Goal: Information Seeking & Learning: Find specific fact

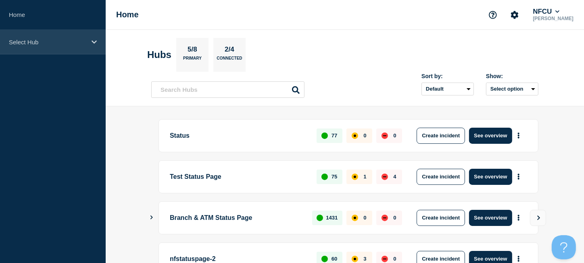
click at [38, 36] on div "Select Hub" at bounding box center [53, 42] width 106 height 25
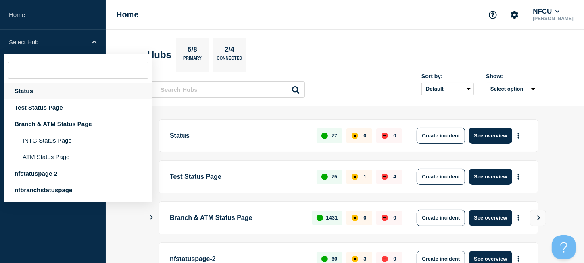
click at [21, 89] on div "Status" at bounding box center [78, 91] width 148 height 17
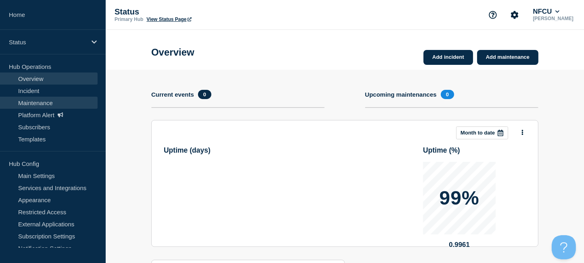
click at [28, 99] on link "Maintenance" at bounding box center [49, 103] width 98 height 12
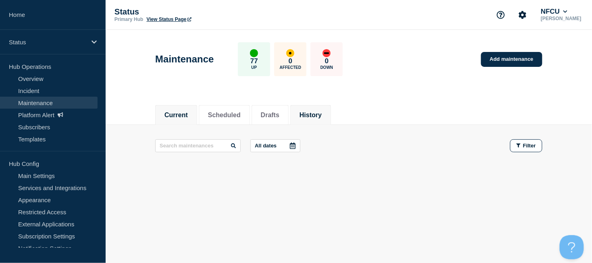
click at [322, 117] on button "History" at bounding box center [311, 115] width 22 height 7
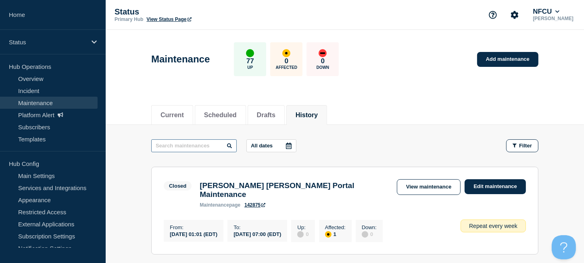
click at [198, 144] on input "text" at bounding box center [194, 146] width 86 height 13
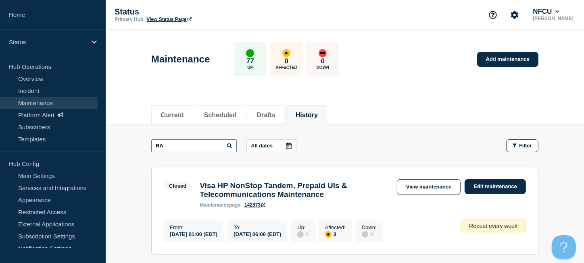
click at [194, 146] on input "RA" at bounding box center [194, 146] width 86 height 13
type input "RACF"
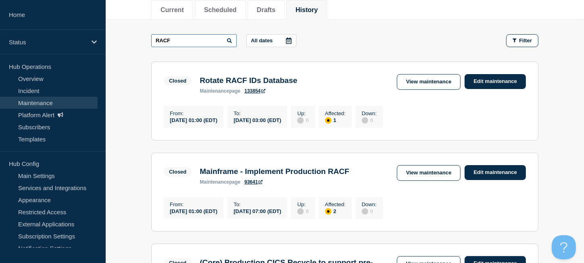
scroll to position [107, 0]
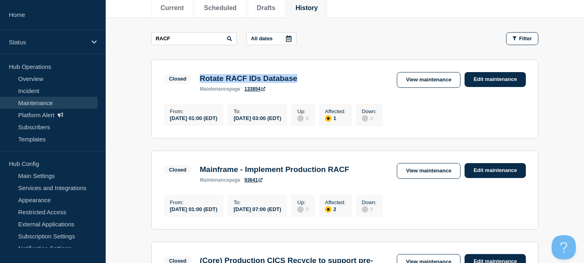
drag, startPoint x: 323, startPoint y: 77, endPoint x: 199, endPoint y: 77, distance: 123.9
click at [199, 77] on div "Closed Rotate RACF IDs Database maintenance page 133854 View maintenance Edit m…" at bounding box center [345, 82] width 362 height 20
copy h3 "Rotate RACF IDs Database"
click at [435, 78] on link "View maintenance" at bounding box center [429, 80] width 64 height 16
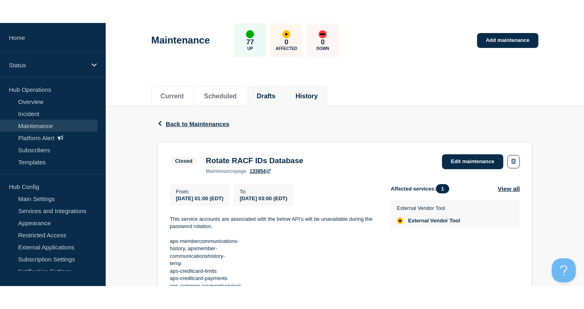
scroll to position [107, 0]
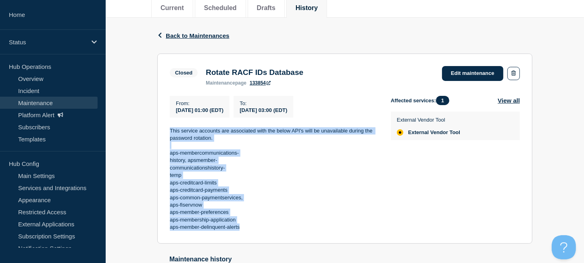
drag, startPoint x: 172, startPoint y: 132, endPoint x: 255, endPoint y: 229, distance: 127.9
click at [255, 229] on section "Closed Rotate RACF IDs Database maintenance page 133854 Edit maintenance From :…" at bounding box center [344, 149] width 375 height 190
copy div "This service accounts are associated with the below API's will be unavailable d…"
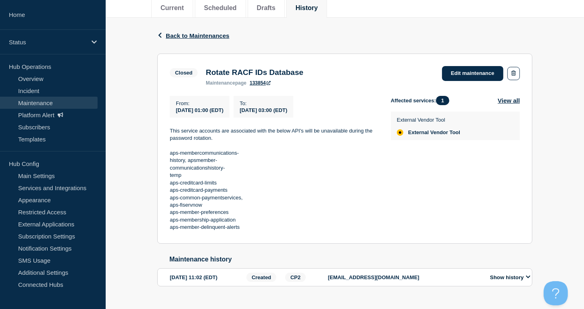
drag, startPoint x: 214, startPoint y: 73, endPoint x: 209, endPoint y: 72, distance: 5.1
click at [212, 73] on h3 "Rotate RACF IDs Database" at bounding box center [255, 72] width 98 height 9
drag, startPoint x: 207, startPoint y: 71, endPoint x: 337, endPoint y: 67, distance: 129.6
click at [337, 67] on div "Closed Rotate RACF IDs Database maintenance page 133854 Edit maintenance" at bounding box center [345, 76] width 350 height 20
copy h3 "Rotate RACF IDs Database"
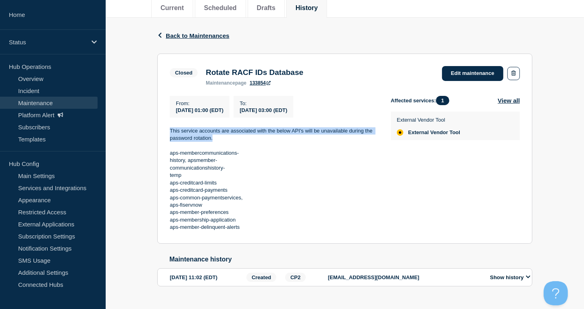
drag, startPoint x: 167, startPoint y: 131, endPoint x: 224, endPoint y: 140, distance: 57.6
click at [224, 140] on section "Closed Rotate RACF IDs Database maintenance page 133854 Edit maintenance From :…" at bounding box center [344, 149] width 375 height 190
copy p "This service accounts are associated with the below API's will be unavailable d…"
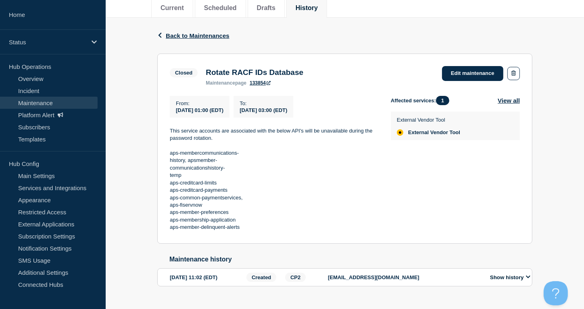
click at [209, 146] on p at bounding box center [274, 145] width 208 height 7
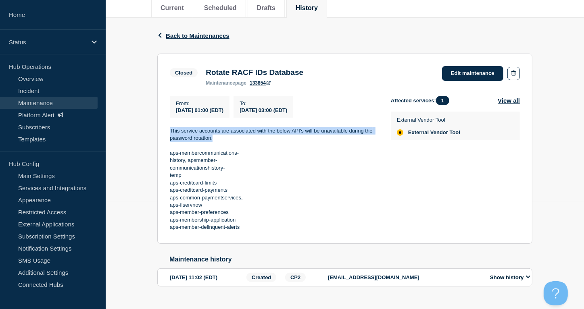
drag, startPoint x: 220, startPoint y: 143, endPoint x: 166, endPoint y: 132, distance: 55.2
click at [166, 132] on section "Closed Rotate RACF IDs Database maintenance page 133854 Edit maintenance From :…" at bounding box center [344, 149] width 375 height 190
copy p "This service accounts are associated with the below API's will be unavailable d…"
click at [36, 101] on link "Maintenance" at bounding box center [49, 103] width 98 height 12
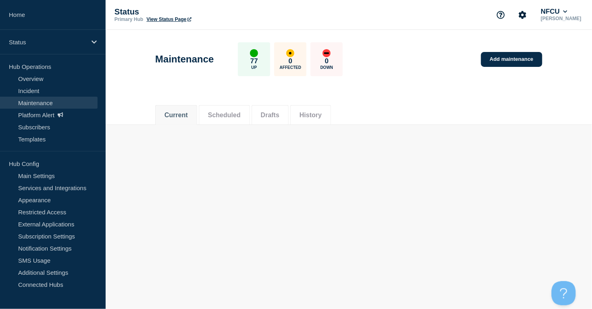
click at [325, 105] on li "History" at bounding box center [311, 115] width 41 height 20
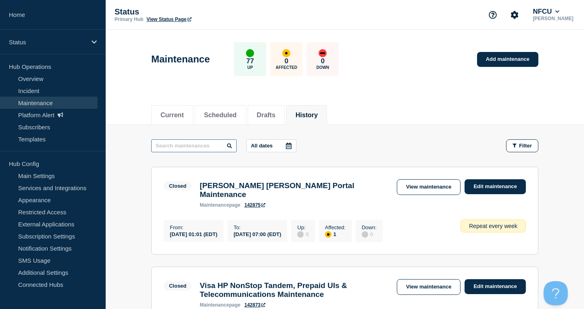
click at [207, 140] on input "text" at bounding box center [194, 146] width 86 height 13
paste input "Disaster Recovery"
type input "Disaster Recovery"
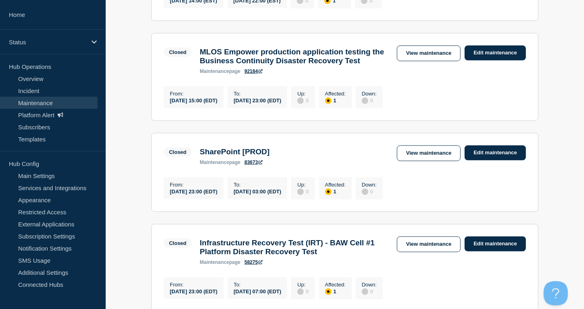
scroll to position [592, 0]
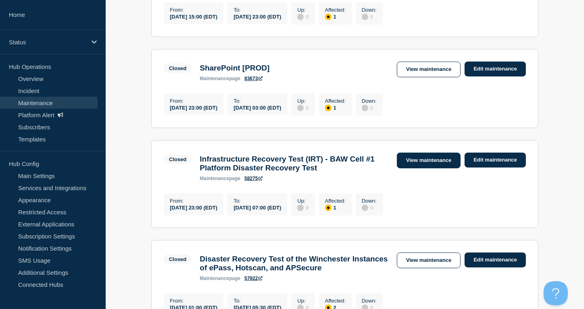
click at [417, 169] on link "View maintenance" at bounding box center [429, 161] width 64 height 16
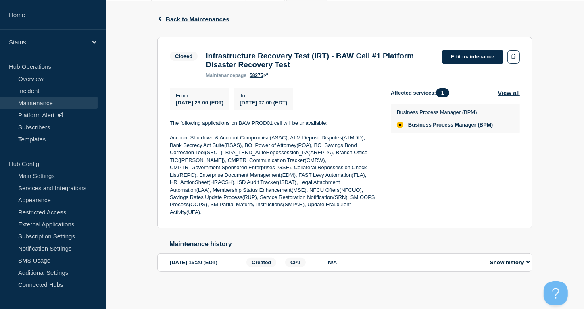
scroll to position [130, 0]
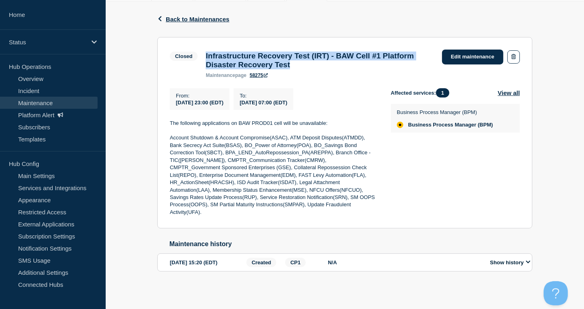
drag, startPoint x: 206, startPoint y: 48, endPoint x: 354, endPoint y: 61, distance: 148.6
click at [354, 61] on h3 "Infrastructure Recovery Test (IRT) - BAW Cell #1 Platform Disaster Recovery Test" at bounding box center [320, 61] width 228 height 18
copy h3 "Infrastructure Recovery Test (IRT) - BAW Cell #1 Platform Disaster Recovery Test"
drag, startPoint x: 169, startPoint y: 120, endPoint x: 341, endPoint y: 117, distance: 171.5
click at [339, 117] on div "From : [DATE] 23:00 (EDT) To : [DATE] 07:00 (EDT) The following applications on…" at bounding box center [280, 152] width 221 height 128
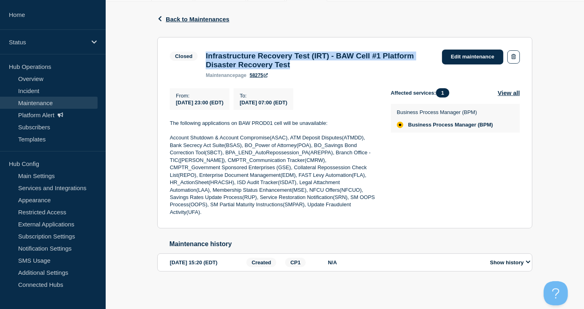
copy p "The following applications on BAW PROD01 cell will be unavailable:"
click at [65, 103] on link "Maintenance" at bounding box center [49, 103] width 98 height 12
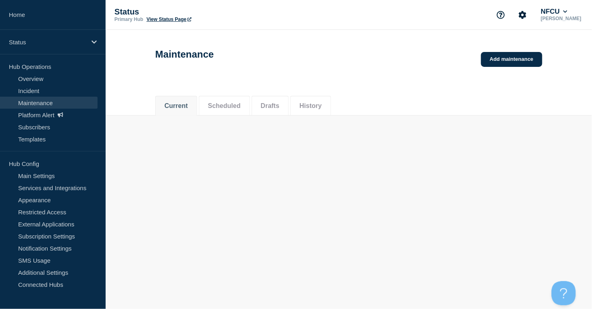
click at [321, 88] on header "Maintenance Add maintenance" at bounding box center [349, 59] width 487 height 58
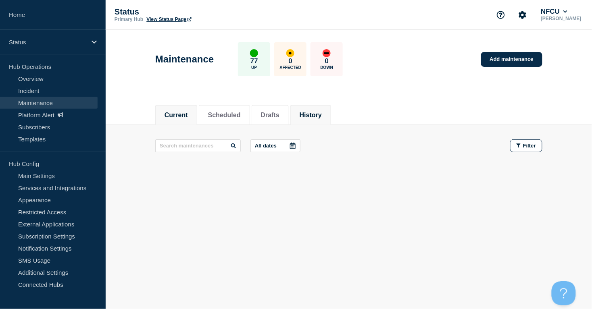
click at [322, 112] on button "History" at bounding box center [311, 115] width 22 height 7
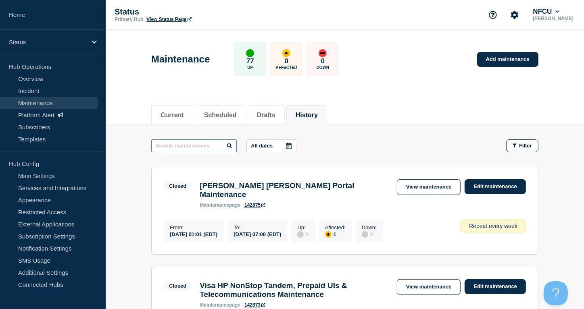
click at [178, 143] on input "text" at bounding box center [194, 146] width 86 height 13
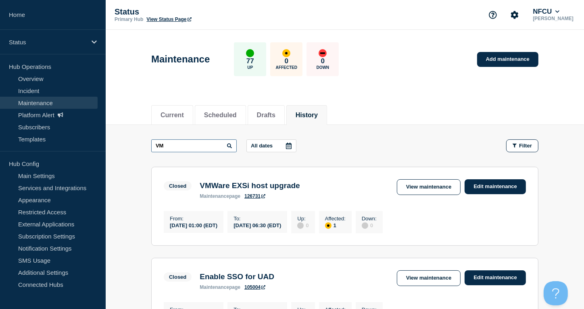
click at [171, 146] on input "VM" at bounding box center [194, 146] width 86 height 13
type input "VMware"
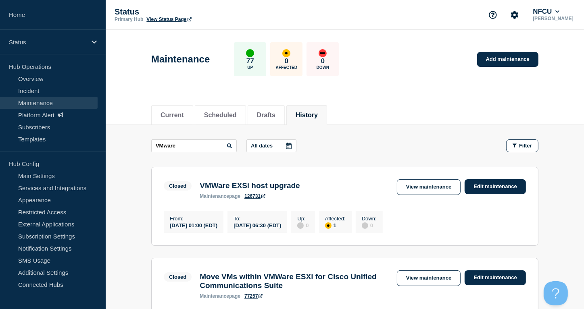
click at [318, 112] on button "History" at bounding box center [307, 115] width 22 height 7
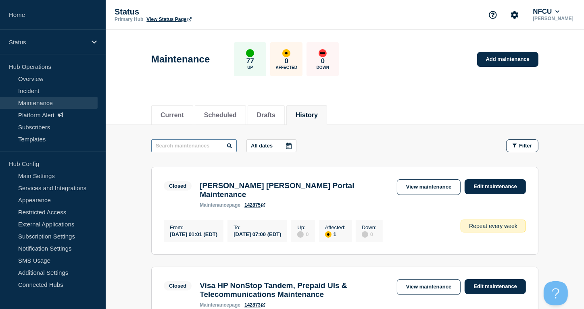
click at [188, 143] on input "text" at bounding box center [194, 146] width 86 height 13
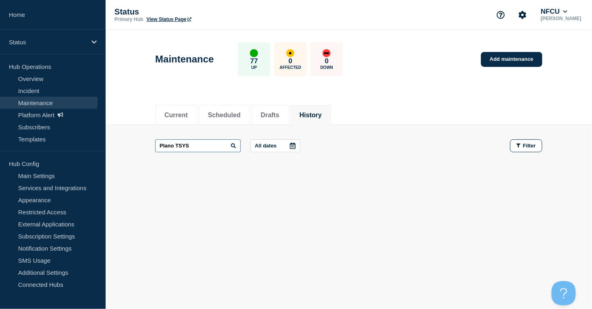
drag, startPoint x: 192, startPoint y: 142, endPoint x: 132, endPoint y: 133, distance: 61.2
click at [132, 133] on main "Plano TSYS All dates Filter" at bounding box center [349, 146] width 487 height 42
type input "tsys"
click at [371, 147] on div "tsys All dates Filter" at bounding box center [348, 146] width 387 height 13
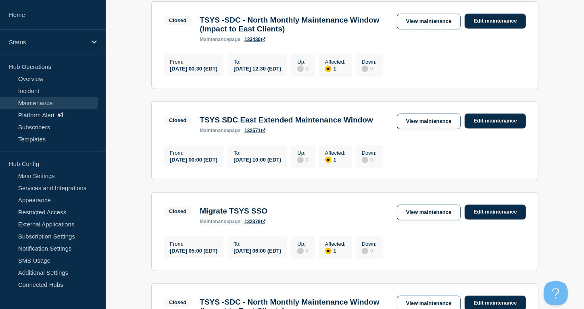
scroll to position [484, 0]
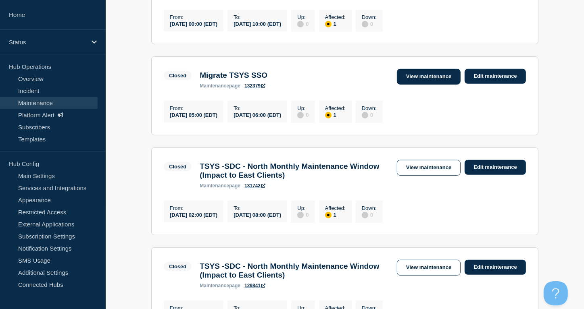
click at [429, 85] on link "View maintenance" at bounding box center [429, 77] width 64 height 16
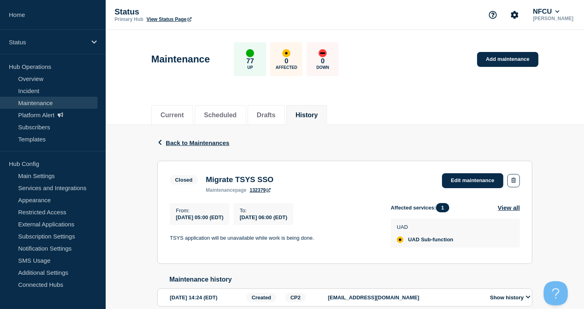
click at [311, 112] on button "History" at bounding box center [307, 115] width 22 height 7
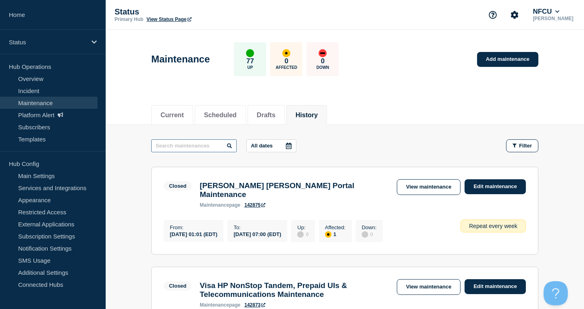
click at [160, 142] on input "text" at bounding box center [194, 146] width 86 height 13
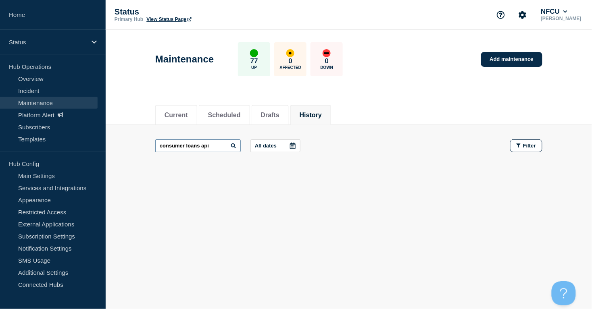
click at [216, 144] on input "consumer loans api" at bounding box center [198, 146] width 86 height 13
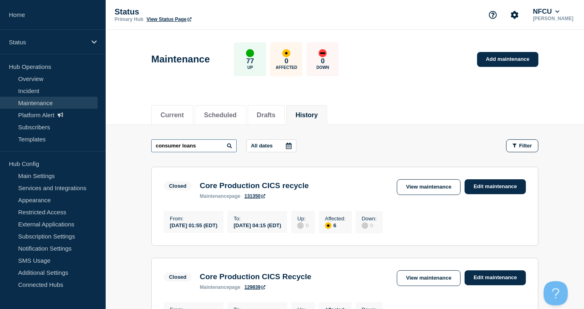
drag, startPoint x: 217, startPoint y: 143, endPoint x: 106, endPoint y: 143, distance: 111.0
click at [181, 142] on input "fi" at bounding box center [194, 146] width 86 height 13
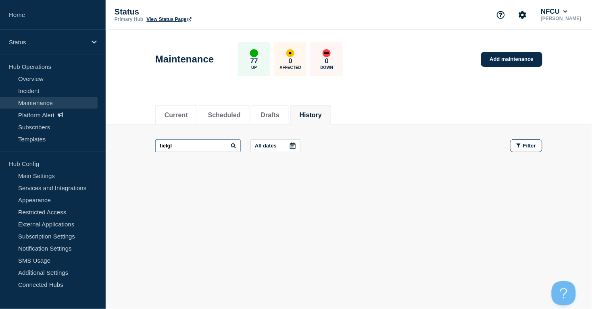
click at [167, 144] on input "fielgl" at bounding box center [198, 146] width 86 height 13
type input "fieldgl"
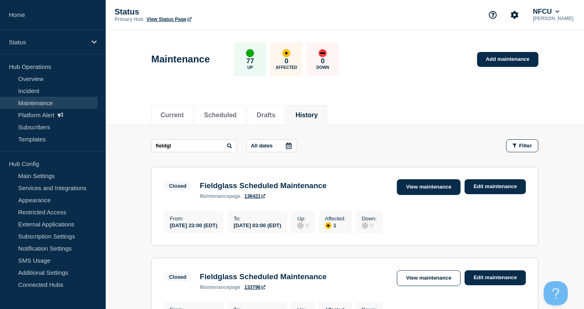
click at [413, 184] on link "View maintenance" at bounding box center [429, 188] width 64 height 16
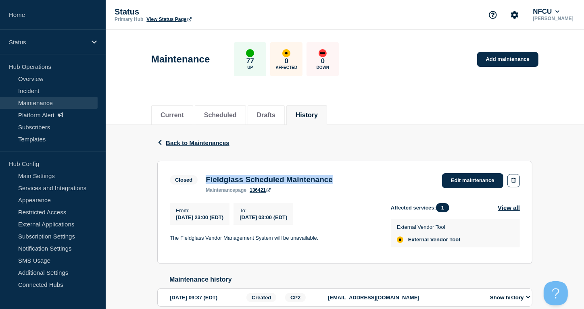
drag, startPoint x: 205, startPoint y: 178, endPoint x: 358, endPoint y: 177, distance: 153.7
click at [358, 177] on div "Closed Fieldglass Scheduled Maintenance maintenance page 136421 Edit maintenance" at bounding box center [345, 184] width 350 height 20
copy h3 "Fieldglass Scheduled Maintenance"
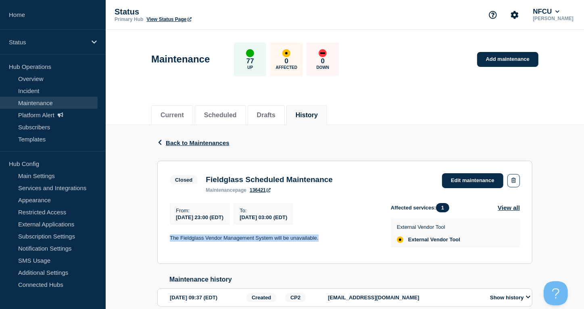
drag, startPoint x: 328, startPoint y: 243, endPoint x: 160, endPoint y: 241, distance: 167.5
click at [160, 241] on section "Closed Fieldglass Scheduled Maintenance maintenance page 136421 Edit maintenanc…" at bounding box center [344, 212] width 375 height 103
copy p "The Fieldglass Vendor Management System will be unavailable."
click at [316, 112] on button "History" at bounding box center [307, 115] width 22 height 7
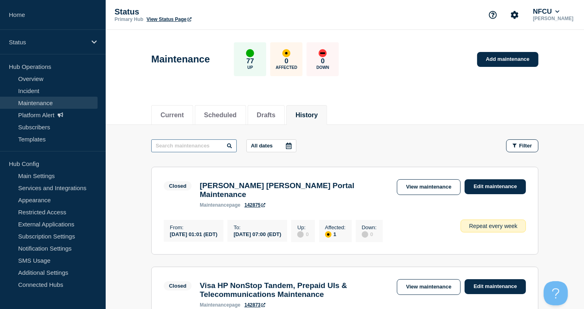
click at [184, 148] on input "text" at bounding box center [194, 146] width 86 height 13
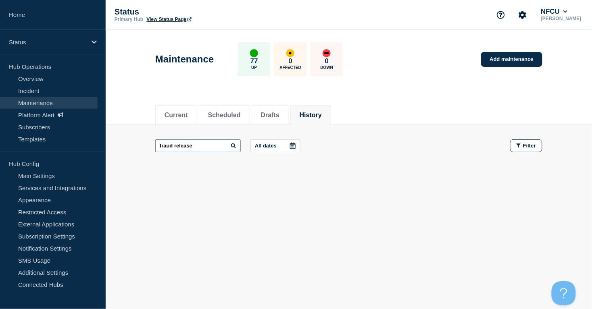
click at [208, 144] on input "fraud release" at bounding box center [198, 146] width 86 height 13
type input "f"
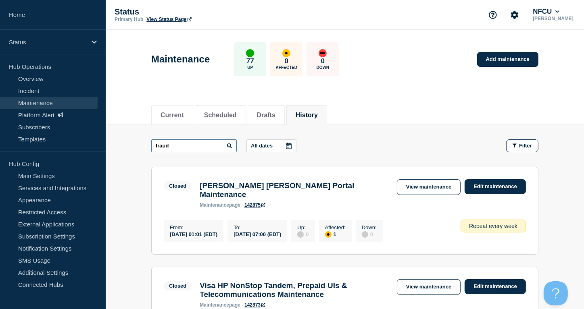
type input "fraud"
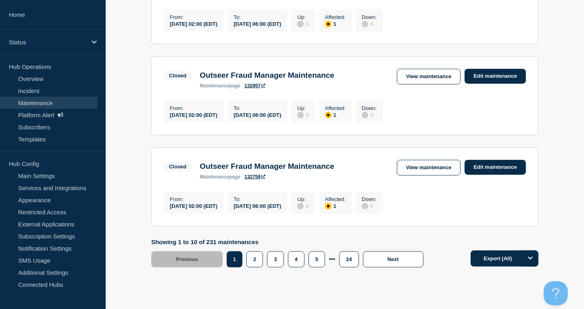
scroll to position [894, 0]
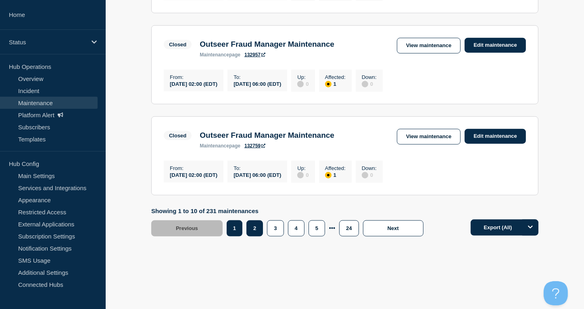
click at [258, 231] on button "2" at bounding box center [255, 229] width 17 height 16
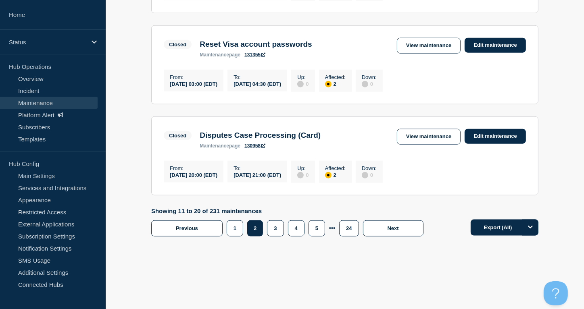
scroll to position [625, 0]
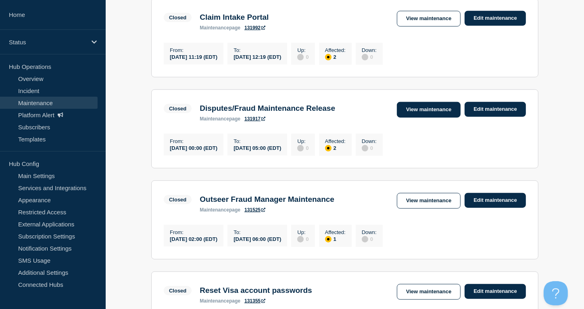
click at [419, 118] on link "View maintenance" at bounding box center [429, 110] width 64 height 16
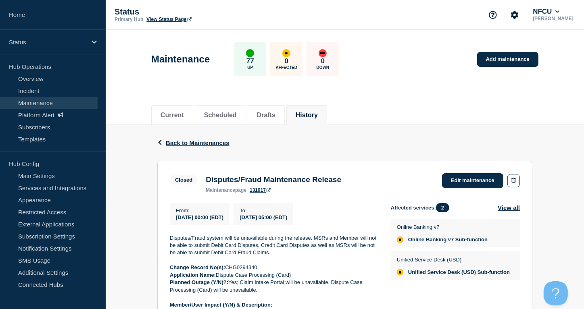
click at [311, 118] on button "History" at bounding box center [307, 115] width 22 height 7
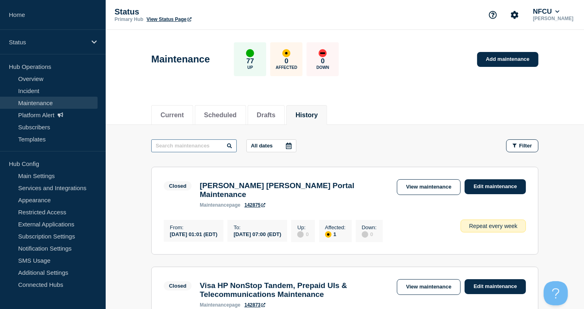
click at [182, 147] on input "text" at bounding box center [194, 146] width 86 height 13
click at [180, 144] on input "optim" at bounding box center [194, 146] width 86 height 13
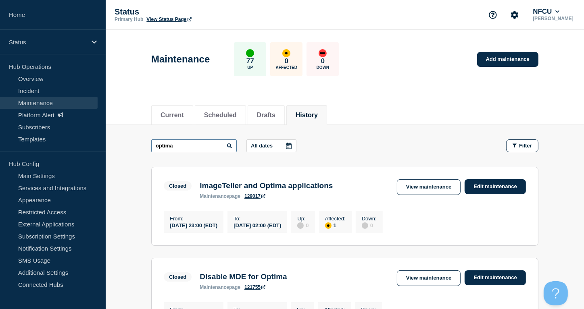
type input "optima"
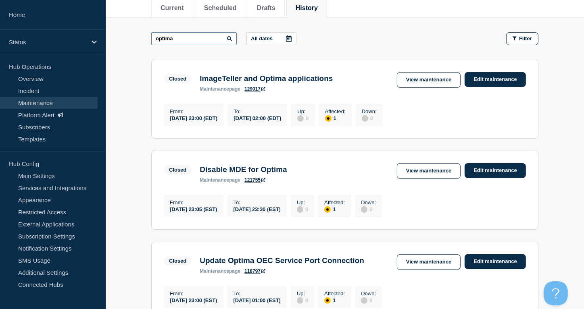
scroll to position [161, 0]
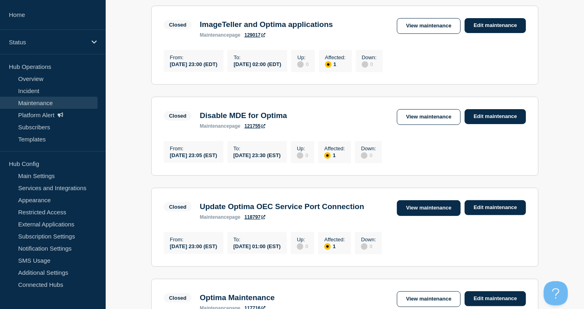
click at [423, 215] on link "View maintenance" at bounding box center [429, 209] width 64 height 16
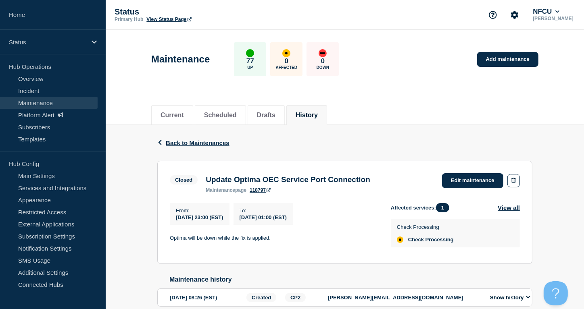
click at [175, 137] on div "Back Back to Maintenances" at bounding box center [344, 143] width 375 height 36
click at [175, 140] on span "Back to Maintenances" at bounding box center [198, 143] width 64 height 7
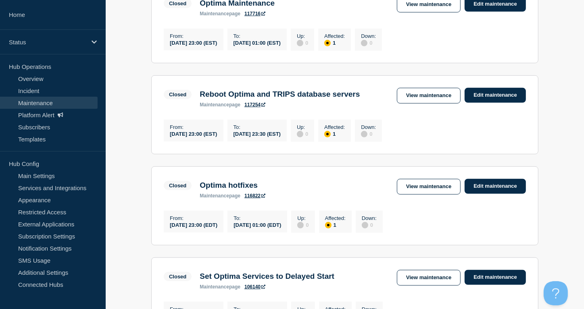
scroll to position [430, 0]
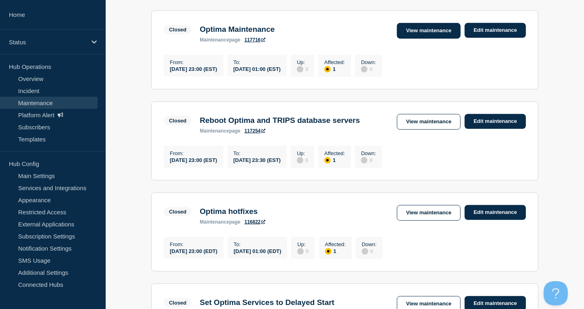
click at [427, 35] on link "View maintenance" at bounding box center [429, 31] width 64 height 16
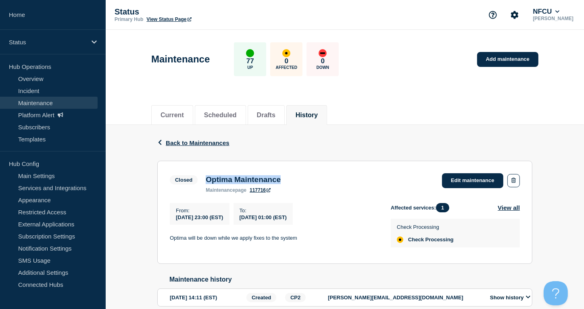
drag, startPoint x: 297, startPoint y: 182, endPoint x: 205, endPoint y: 179, distance: 91.6
click at [205, 179] on div "Closed Optima Maintenance maintenance page 117716 Edit maintenance" at bounding box center [345, 184] width 350 height 20
copy h3 "Optima Maintenance"
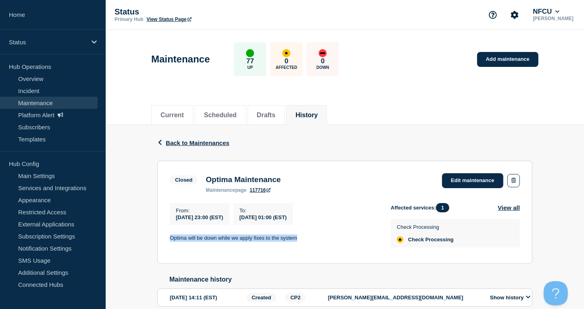
drag, startPoint x: 169, startPoint y: 240, endPoint x: 346, endPoint y: 231, distance: 177.0
click at [346, 231] on div "From : [DATE] 23:00 (EST) To : [DATE] 01:00 (EST) Optima will be down while we …" at bounding box center [280, 227] width 221 height 48
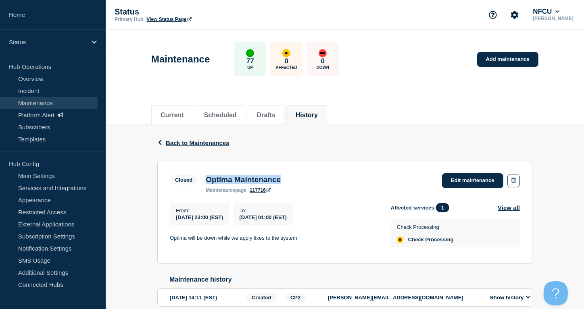
drag, startPoint x: 208, startPoint y: 181, endPoint x: 301, endPoint y: 184, distance: 93.2
click at [301, 184] on div "Closed Optima Maintenance maintenance page 117716 Edit maintenance" at bounding box center [345, 184] width 350 height 20
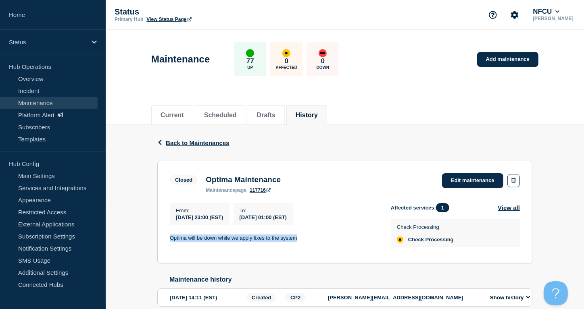
drag, startPoint x: 170, startPoint y: 238, endPoint x: 302, endPoint y: 240, distance: 132.0
click at [302, 240] on p "Optima will be down while we apply fixes to the system" at bounding box center [274, 238] width 208 height 7
click at [318, 118] on button "History" at bounding box center [307, 115] width 22 height 7
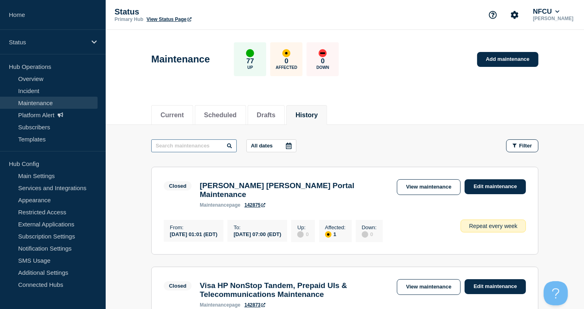
click at [178, 145] on input "text" at bounding box center [194, 146] width 86 height 13
type input "go"
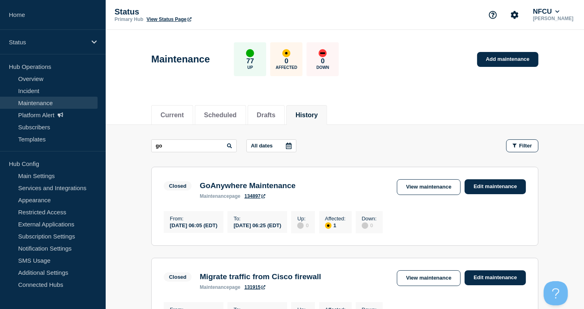
click at [412, 188] on link "View maintenance" at bounding box center [429, 188] width 64 height 16
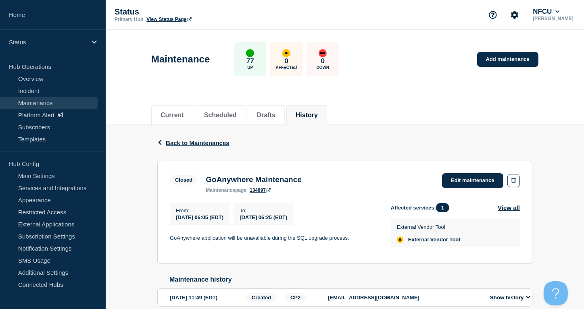
click at [441, 174] on section "Closed GoAnywhere Maintenance maintenance page 134897 Edit maintenance From : […" at bounding box center [344, 212] width 375 height 103
drag, startPoint x: 207, startPoint y: 180, endPoint x: 328, endPoint y: 176, distance: 121.1
click at [328, 176] on div "Closed GoAnywhere Maintenance maintenance page 134897 Edit maintenance" at bounding box center [345, 184] width 350 height 20
drag, startPoint x: 172, startPoint y: 240, endPoint x: 560, endPoint y: 239, distance: 387.8
click at [384, 239] on div "From : [DATE] 06:05 (EDT) To : [DATE] 06:25 (EDT) GoAnywhere application will b…" at bounding box center [280, 227] width 221 height 48
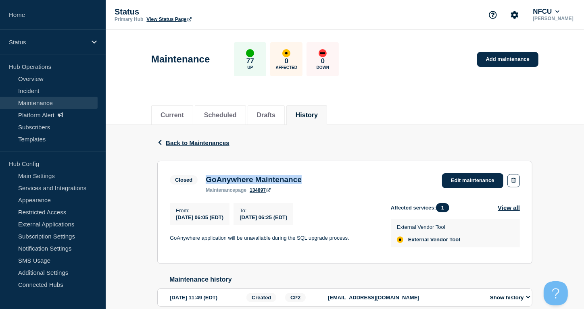
click at [318, 112] on button "History" at bounding box center [307, 115] width 22 height 7
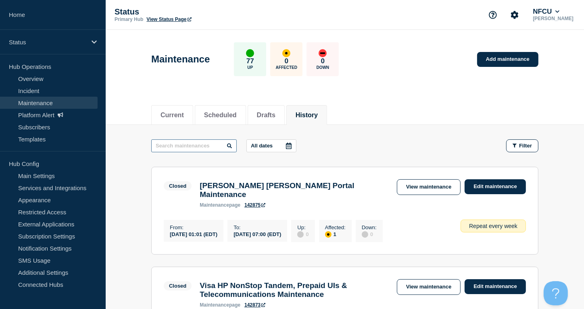
click at [186, 146] on input "text" at bounding box center [194, 146] width 86 height 13
type input "ondot"
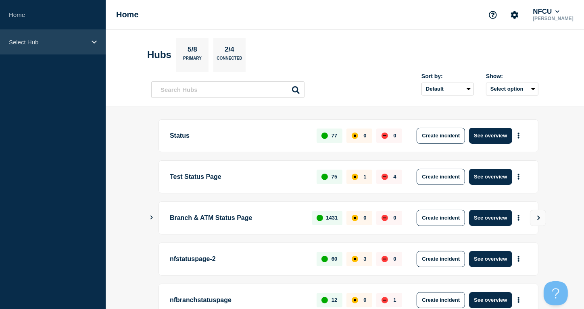
click at [28, 45] on div "Select Hub" at bounding box center [53, 42] width 106 height 25
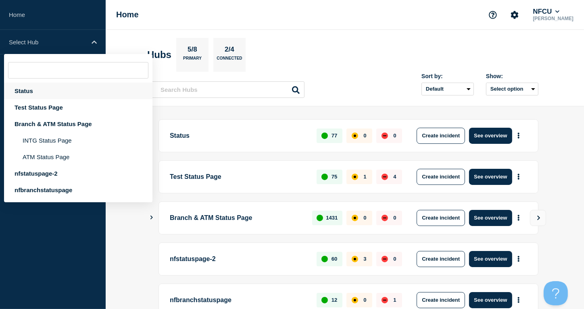
click at [22, 91] on div "Status" at bounding box center [78, 91] width 148 height 17
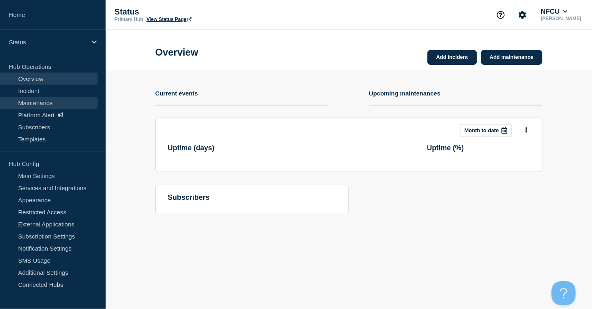
click at [30, 103] on link "Maintenance" at bounding box center [49, 103] width 98 height 12
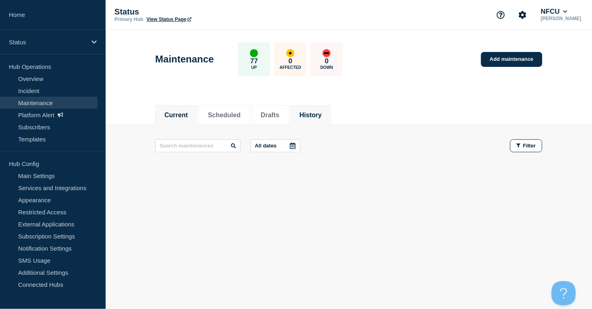
click at [322, 112] on button "History" at bounding box center [311, 115] width 22 height 7
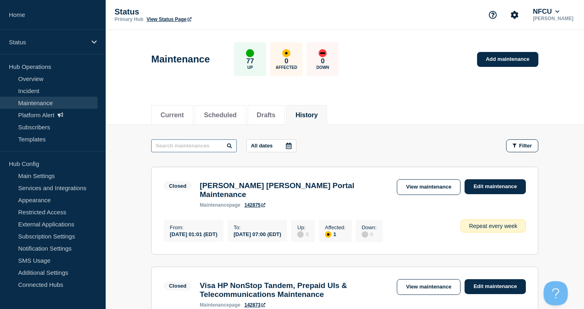
click at [203, 147] on input "text" at bounding box center [194, 146] width 86 height 13
type input "ondot"
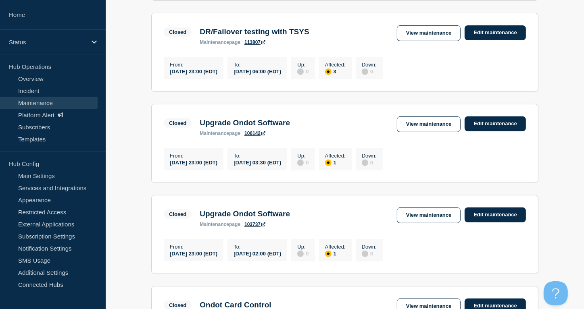
scroll to position [269, 0]
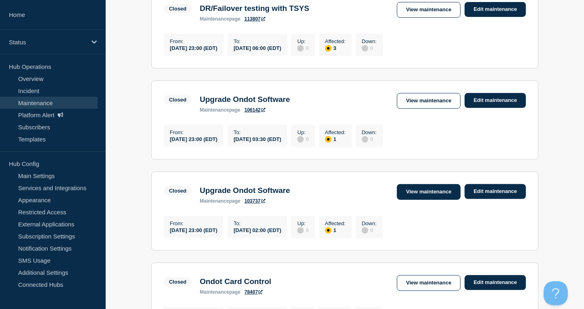
click at [417, 199] on link "View maintenance" at bounding box center [429, 192] width 64 height 16
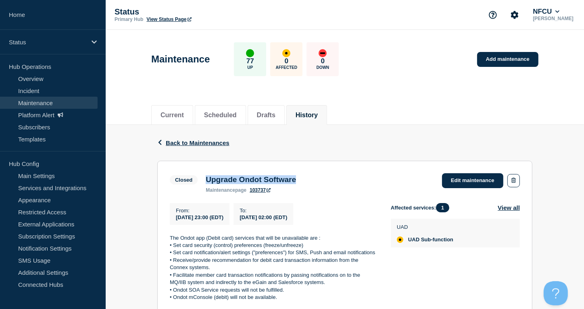
drag, startPoint x: 205, startPoint y: 181, endPoint x: 312, endPoint y: 176, distance: 107.0
click at [300, 176] on div "Upgrade Ondot Software maintenance page 103737" at bounding box center [251, 185] width 98 height 18
copy h3 "Upgrade Ondot Software"
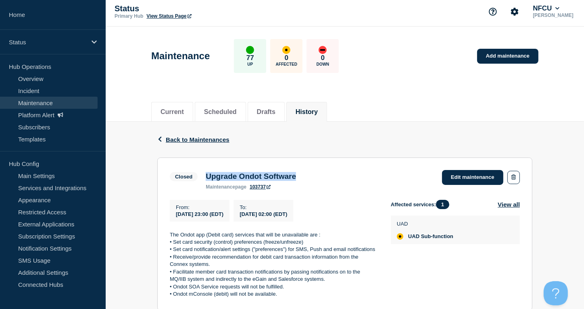
scroll to position [89, 0]
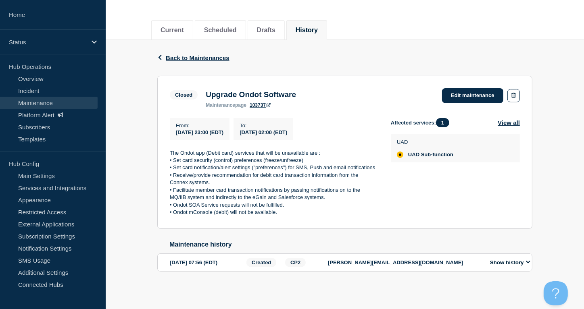
click at [170, 157] on p "• Set card security (control) preferences (freeze/unfreeze)" at bounding box center [274, 160] width 208 height 7
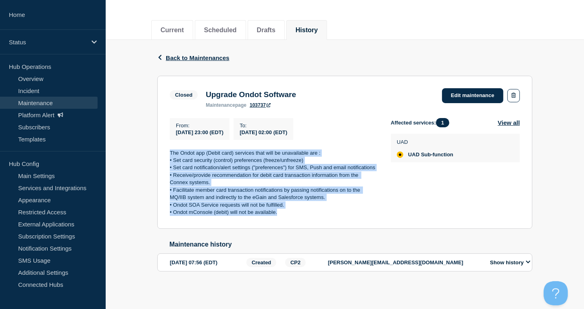
drag, startPoint x: 168, startPoint y: 149, endPoint x: 324, endPoint y: 211, distance: 167.7
click at [324, 211] on section "Closed Upgrade Ondot Software maintenance page 103737 Edit maintenance From : 2…" at bounding box center [344, 152] width 375 height 153
copy div "The Ondot app (Debit card) services that will be unavailable are : • Set card s…"
click at [318, 27] on button "History" at bounding box center [307, 30] width 22 height 7
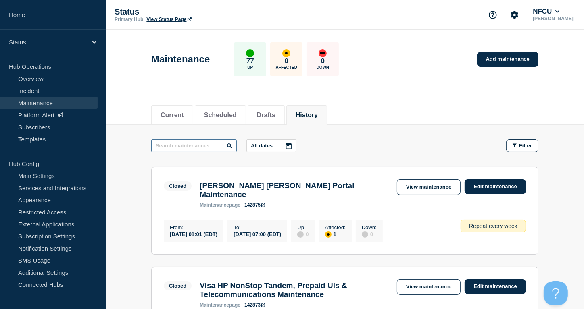
click at [185, 148] on input "text" at bounding box center [194, 146] width 86 height 13
type input "CBR"
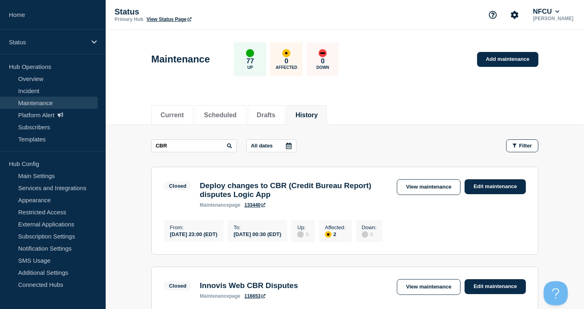
click at [427, 187] on link "View maintenance" at bounding box center [429, 188] width 64 height 16
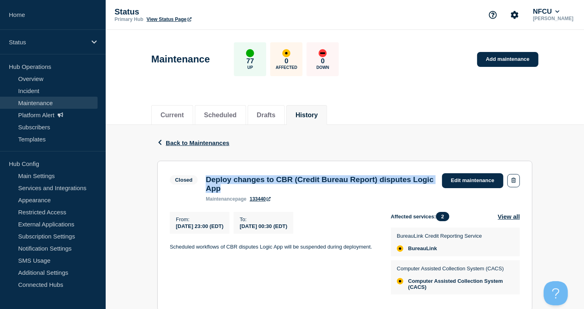
drag, startPoint x: 205, startPoint y: 180, endPoint x: 286, endPoint y: 192, distance: 82.3
click at [286, 192] on div "Deploy changes to CBR (Credit Bureau Report) disputes Logic App maintenance pag…" at bounding box center [320, 189] width 236 height 27
copy h3 "Deploy changes to CBR (Credit Bureau Report) disputes Logic App"
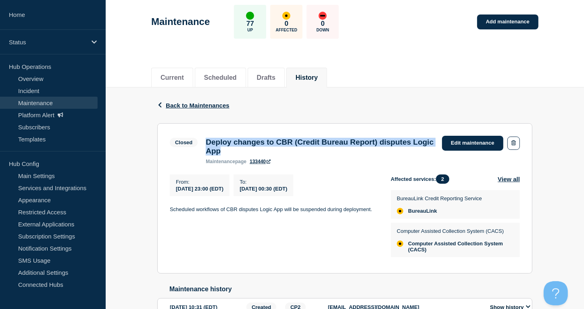
scroll to position [90, 0]
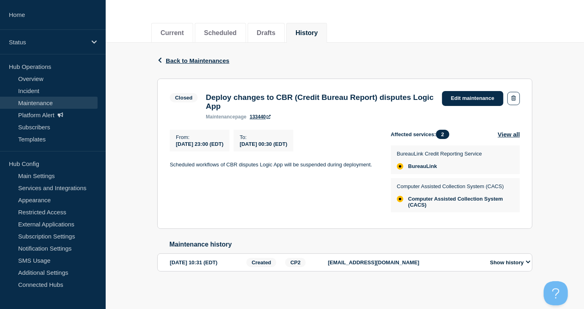
click at [202, 169] on div "From : 2025-08-23 23:00 (EDT) To : 2025-08-24 00:30 (EDT) Scheduled workflows o…" at bounding box center [280, 173] width 221 height 87
drag, startPoint x: 170, startPoint y: 160, endPoint x: 376, endPoint y: 157, distance: 205.4
click at [376, 157] on div "From : 2025-08-23 23:00 (EDT) To : 2025-08-24 00:30 (EDT) Scheduled workflows o…" at bounding box center [280, 173] width 221 height 87
copy p "Scheduled workflows of CBR disputes Logic App will be suspended during deployme…"
click at [317, 29] on button "History" at bounding box center [307, 32] width 22 height 7
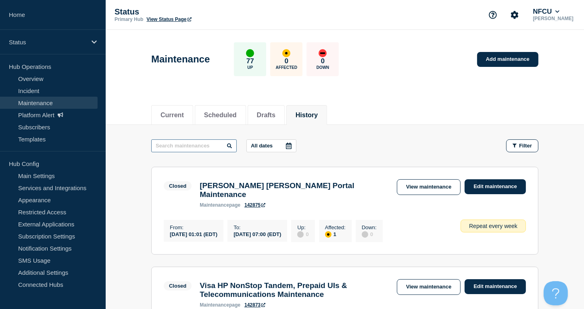
click at [192, 145] on input "text" at bounding box center [194, 146] width 86 height 13
type input "trips"
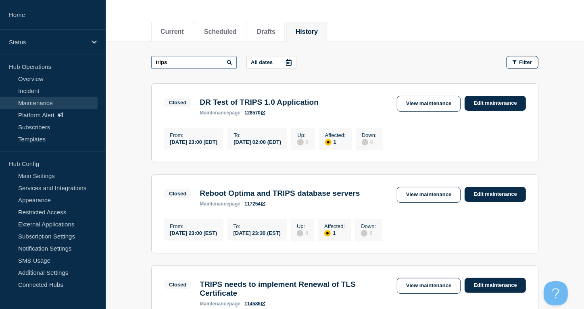
scroll to position [54, 0]
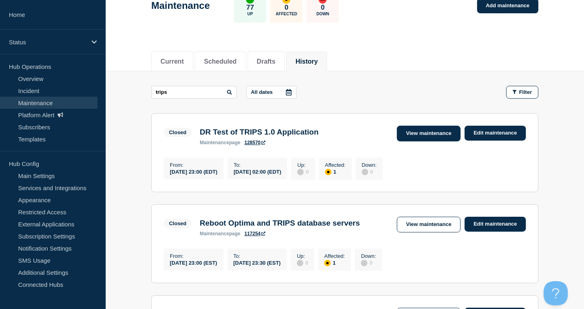
click at [408, 132] on link "View maintenance" at bounding box center [429, 134] width 64 height 16
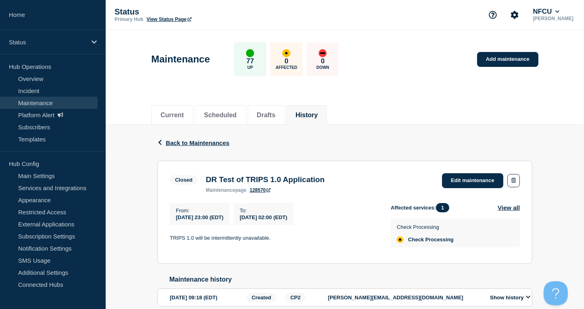
drag, startPoint x: 346, startPoint y: 109, endPoint x: 328, endPoint y: 113, distance: 18.6
click at [345, 109] on div "Current Scheduled Drafts History" at bounding box center [344, 110] width 387 height 27
click at [318, 113] on button "History" at bounding box center [307, 115] width 22 height 7
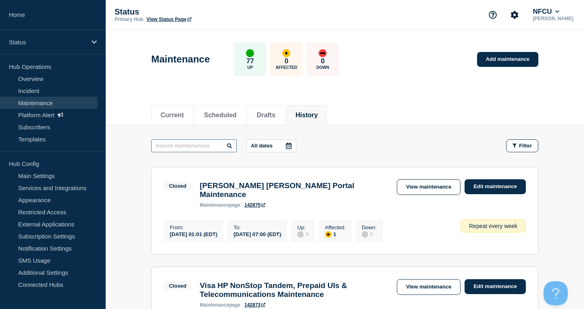
click at [169, 144] on input "text" at bounding box center [194, 146] width 86 height 13
type input "APsec"
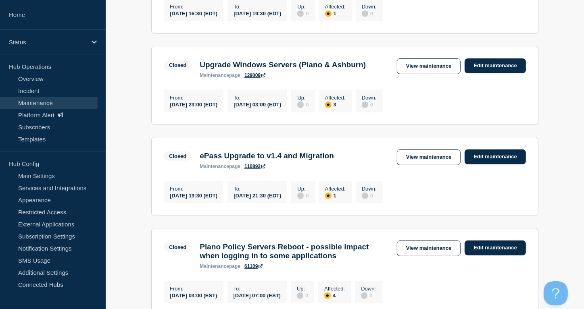
scroll to position [107, 0]
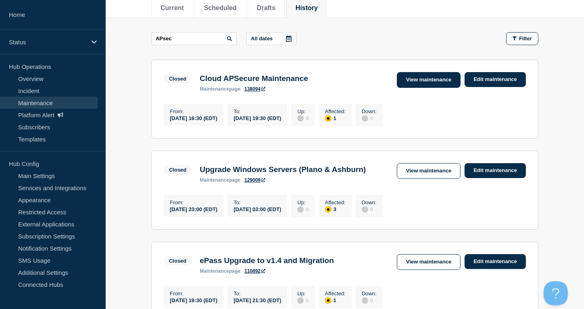
click at [418, 73] on link "View maintenance" at bounding box center [429, 80] width 64 height 16
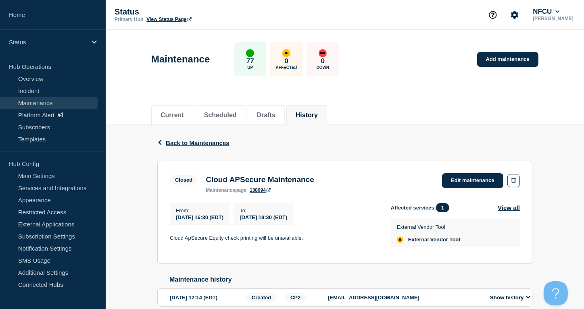
click at [314, 114] on button "History" at bounding box center [307, 115] width 22 height 7
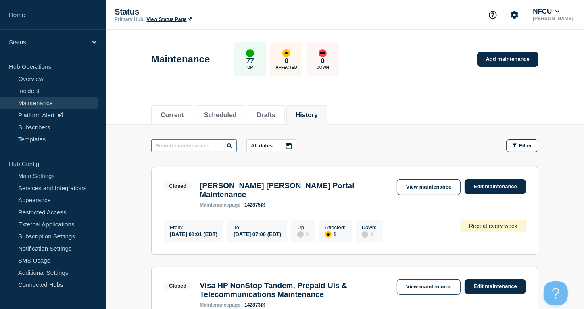
click at [165, 145] on input "text" at bounding box center [194, 146] width 86 height 13
type input "non card"
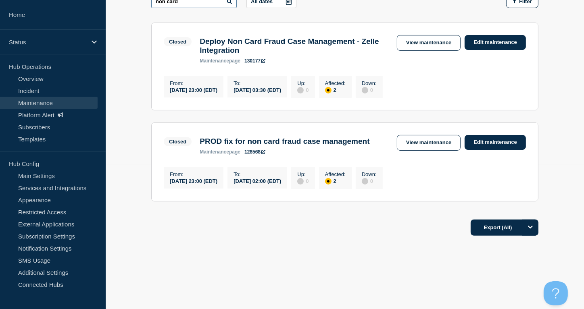
scroll to position [54, 0]
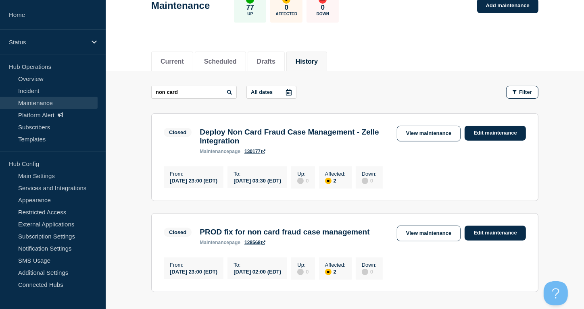
click at [40, 100] on link "Maintenance" at bounding box center [49, 103] width 98 height 12
click at [311, 65] on button "History" at bounding box center [307, 61] width 22 height 7
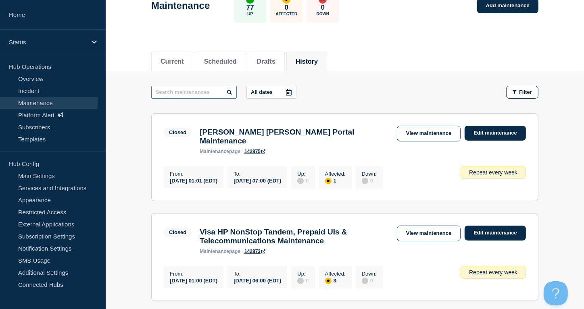
click at [186, 94] on input "text" at bounding box center [194, 92] width 86 height 13
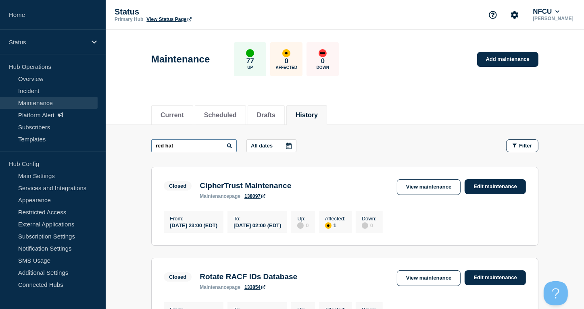
type input "red hat"
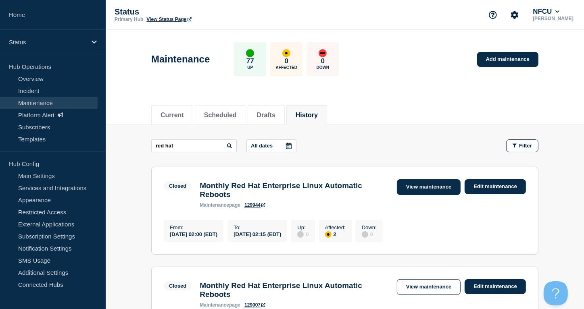
click at [421, 187] on link "View maintenance" at bounding box center [429, 188] width 64 height 16
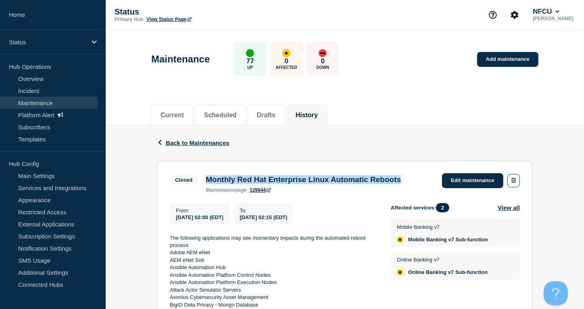
drag, startPoint x: 212, startPoint y: 179, endPoint x: 429, endPoint y: 176, distance: 216.7
click at [401, 176] on h3 "Monthly Red Hat Enterprise Linux Automatic Reboots" at bounding box center [303, 180] width 195 height 9
copy h3 "Monthly Red Hat Enterprise Linux Automatic Reboots"
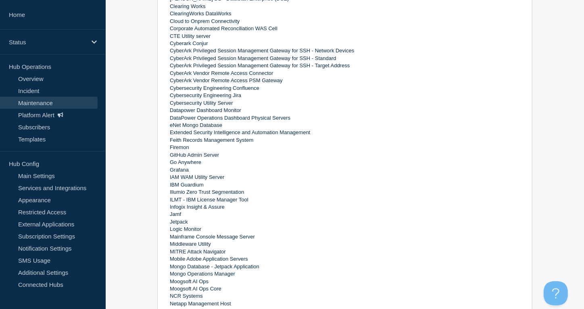
scroll to position [376, 0]
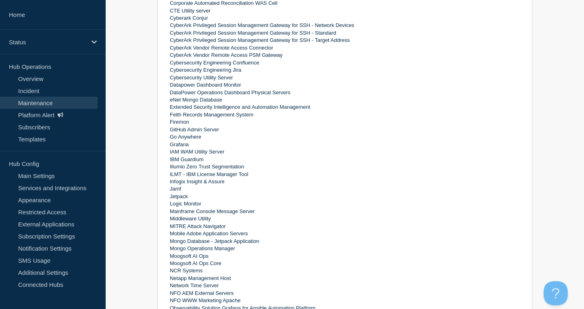
click at [192, 114] on p "Feith Records Management System" at bounding box center [274, 114] width 208 height 7
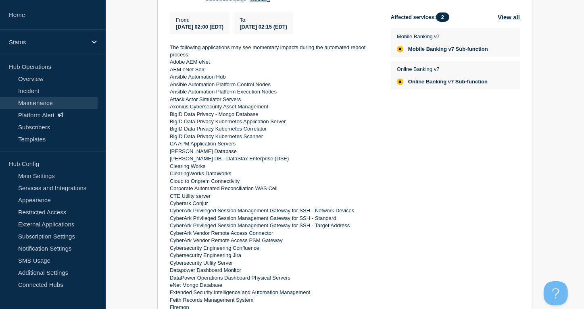
scroll to position [269, 0]
